Goal: Task Accomplishment & Management: Use online tool/utility

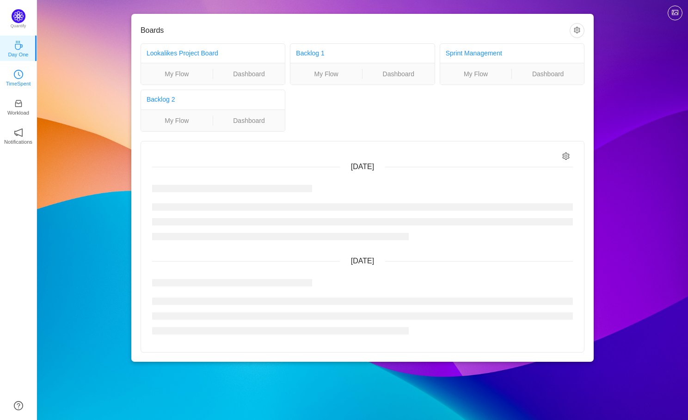
click at [21, 83] on p "TimeSpent" at bounding box center [18, 83] width 25 height 8
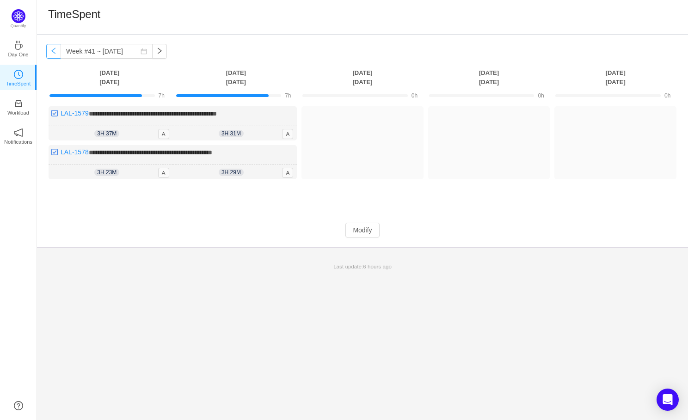
click at [53, 48] on button "button" at bounding box center [53, 51] width 15 height 15
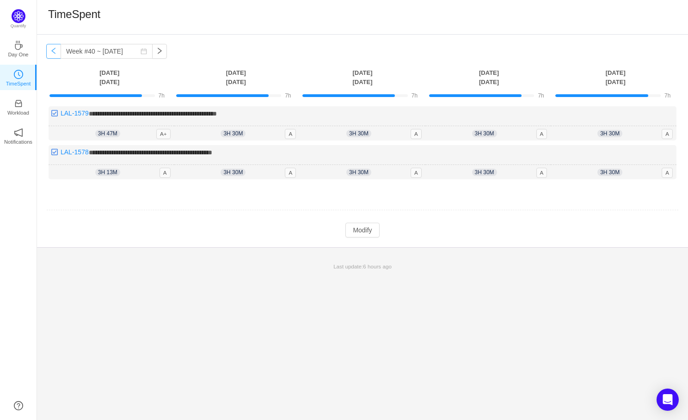
click at [54, 50] on button "button" at bounding box center [53, 51] width 15 height 15
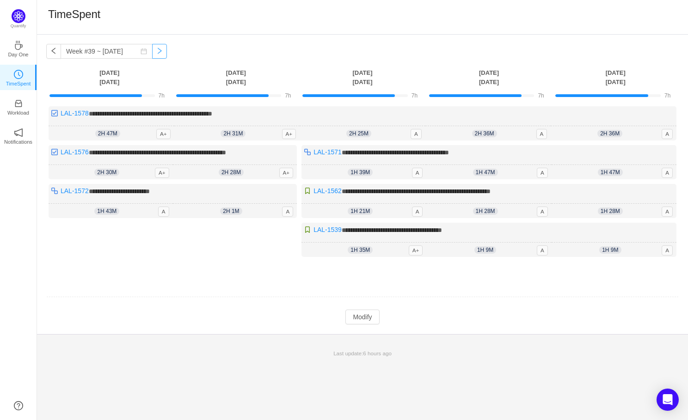
click at [152, 51] on button "button" at bounding box center [159, 51] width 15 height 15
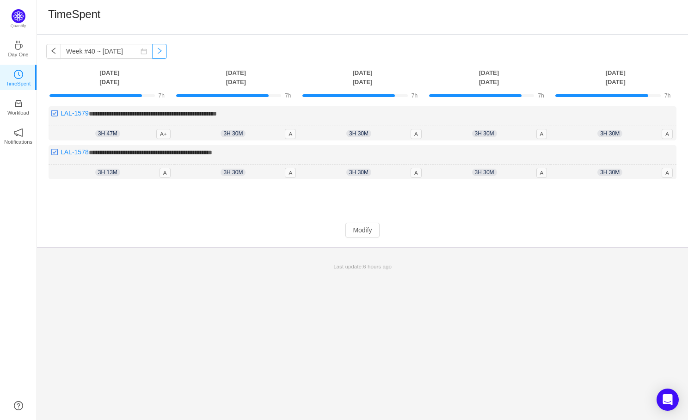
click at [152, 51] on button "button" at bounding box center [159, 51] width 15 height 15
type input "Week #41 ~ [DATE]"
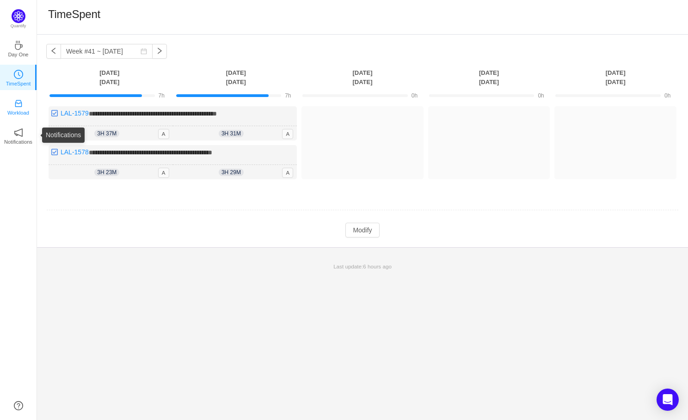
click at [17, 112] on p "Workload" at bounding box center [18, 113] width 22 height 8
